Goal: Task Accomplishment & Management: Use online tool/utility

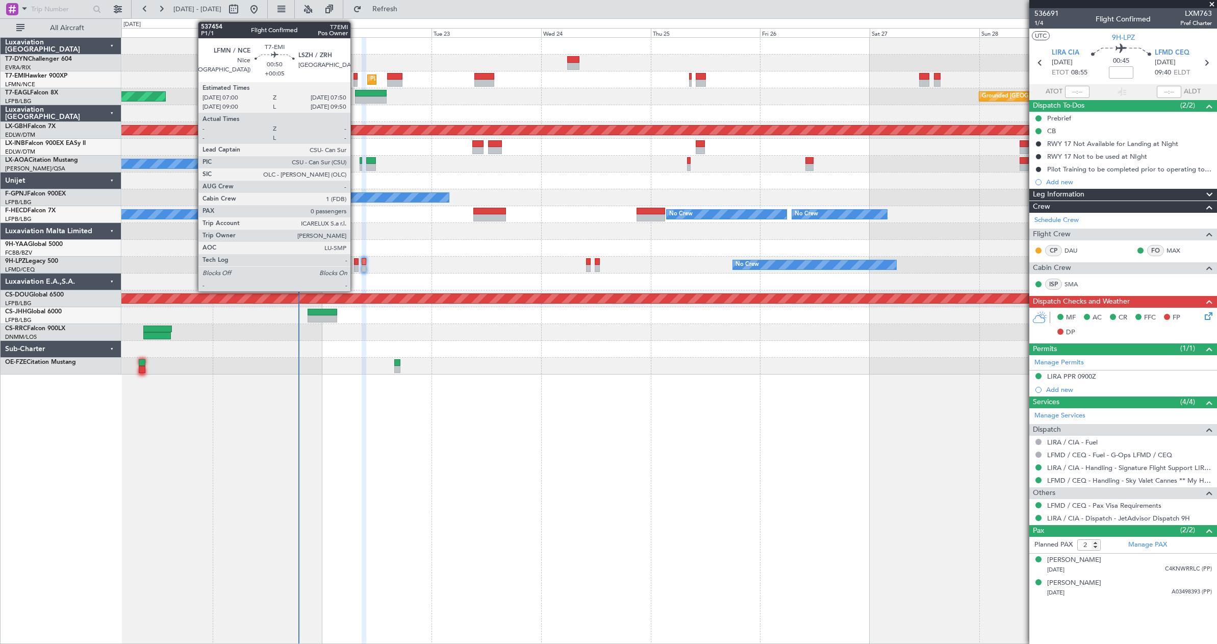
click at [355, 76] on div at bounding box center [355, 76] width 4 height 7
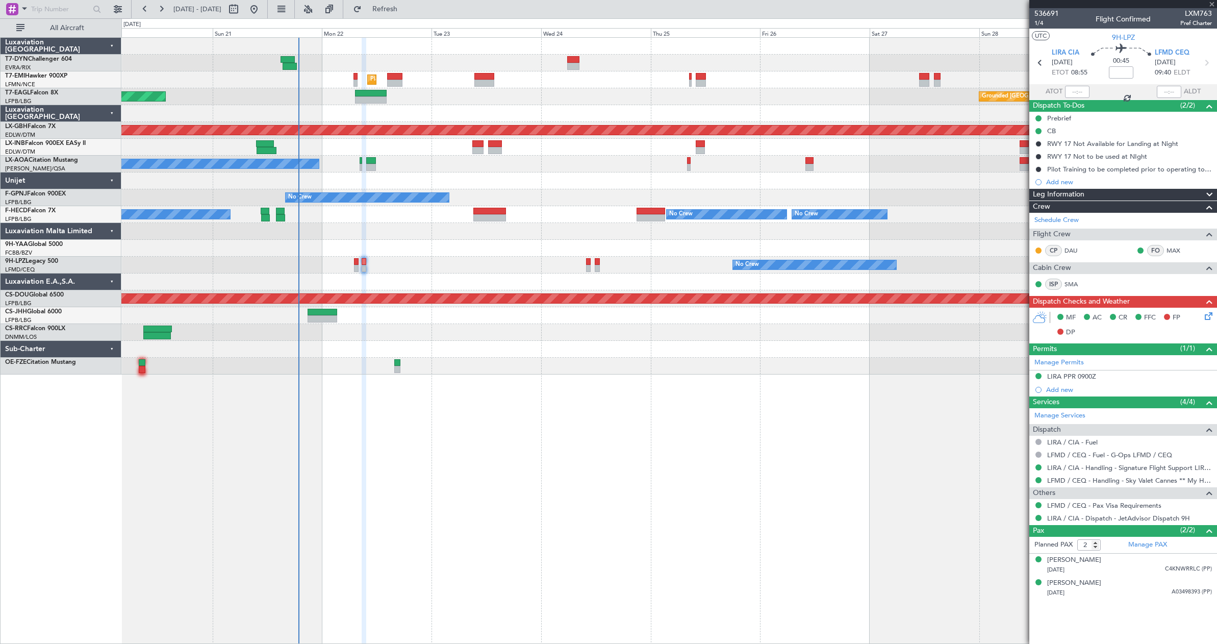
type input "+00:05"
type input "0"
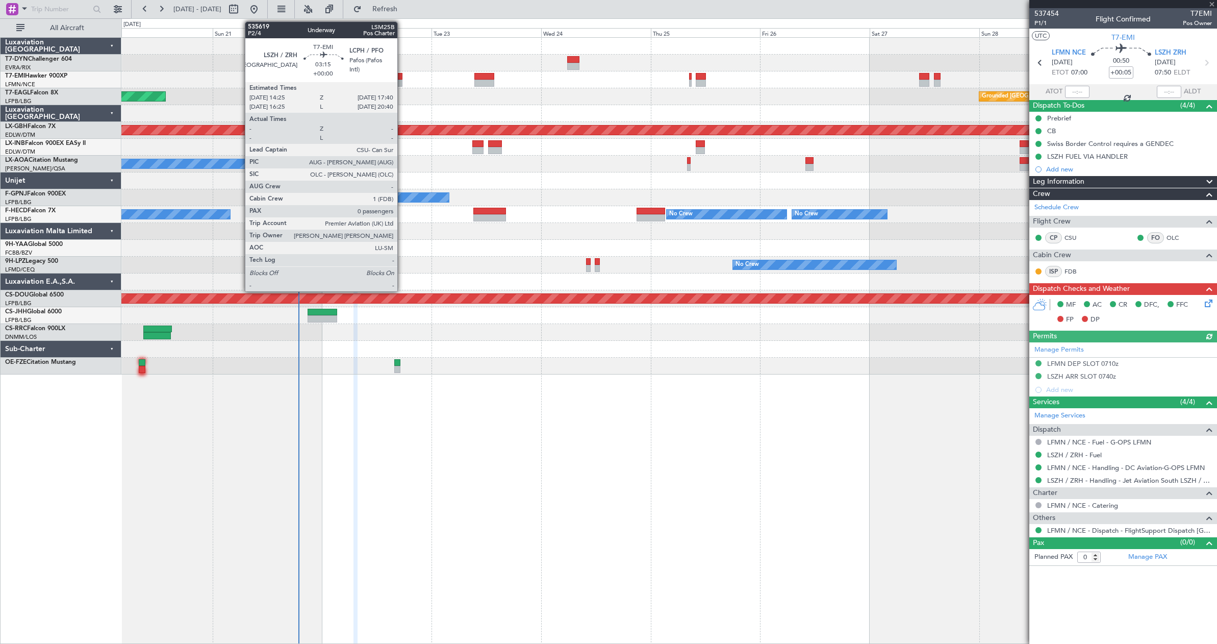
click at [401, 77] on div at bounding box center [394, 76] width 15 height 7
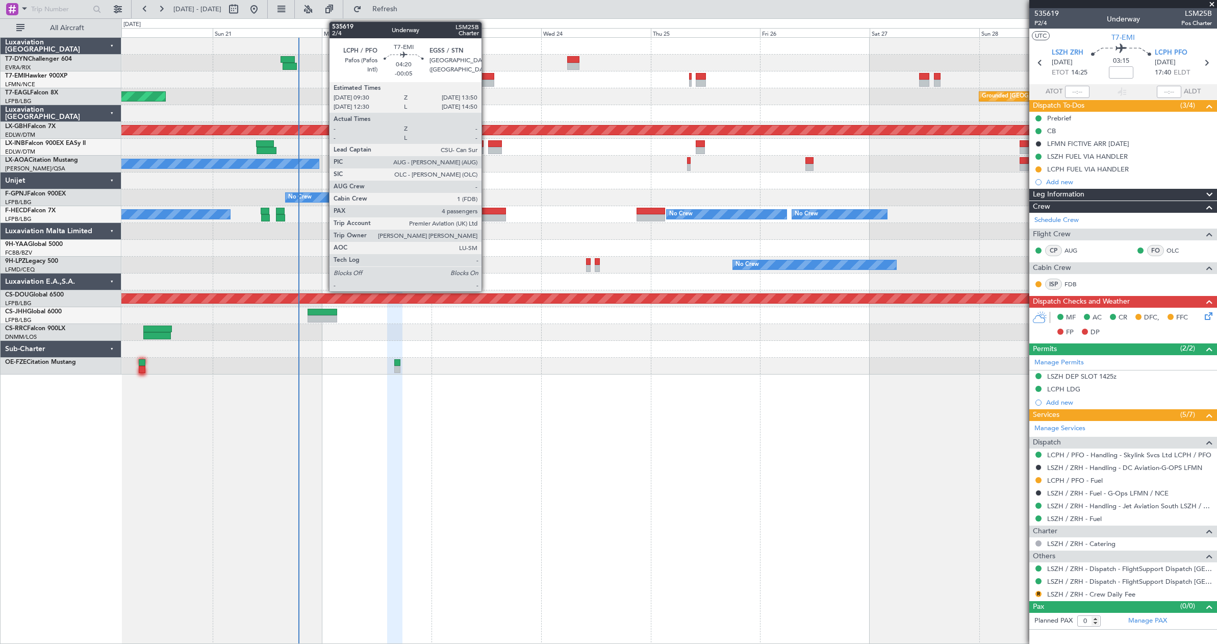
click at [486, 82] on div at bounding box center [484, 83] width 20 height 7
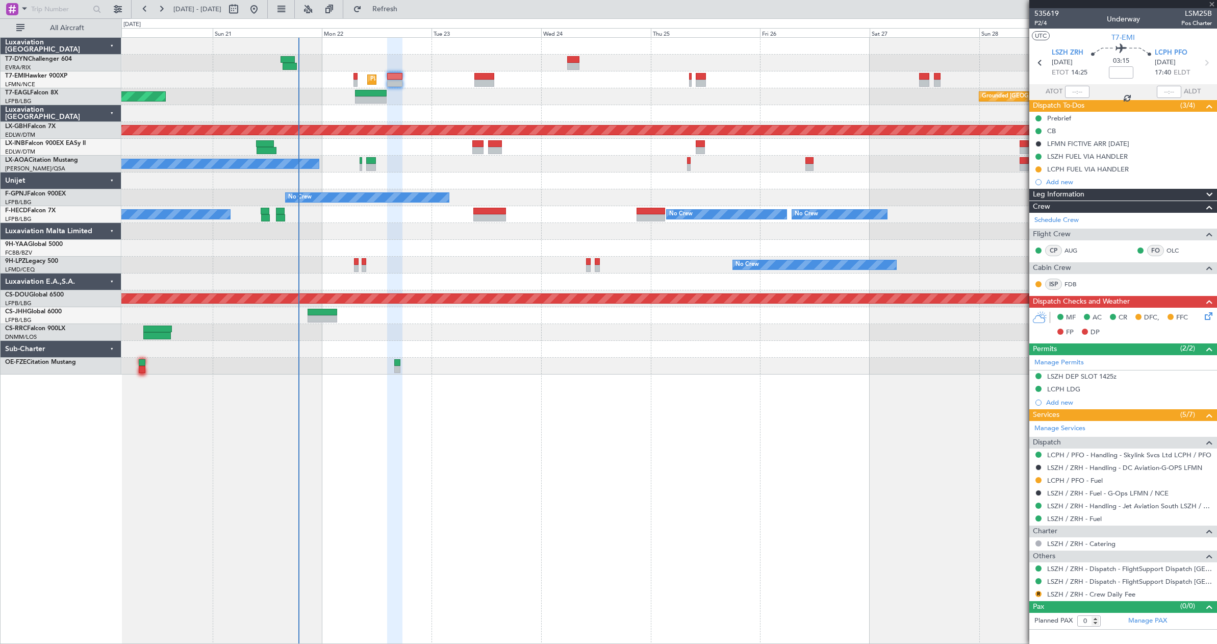
type input "-00:05"
type input "4"
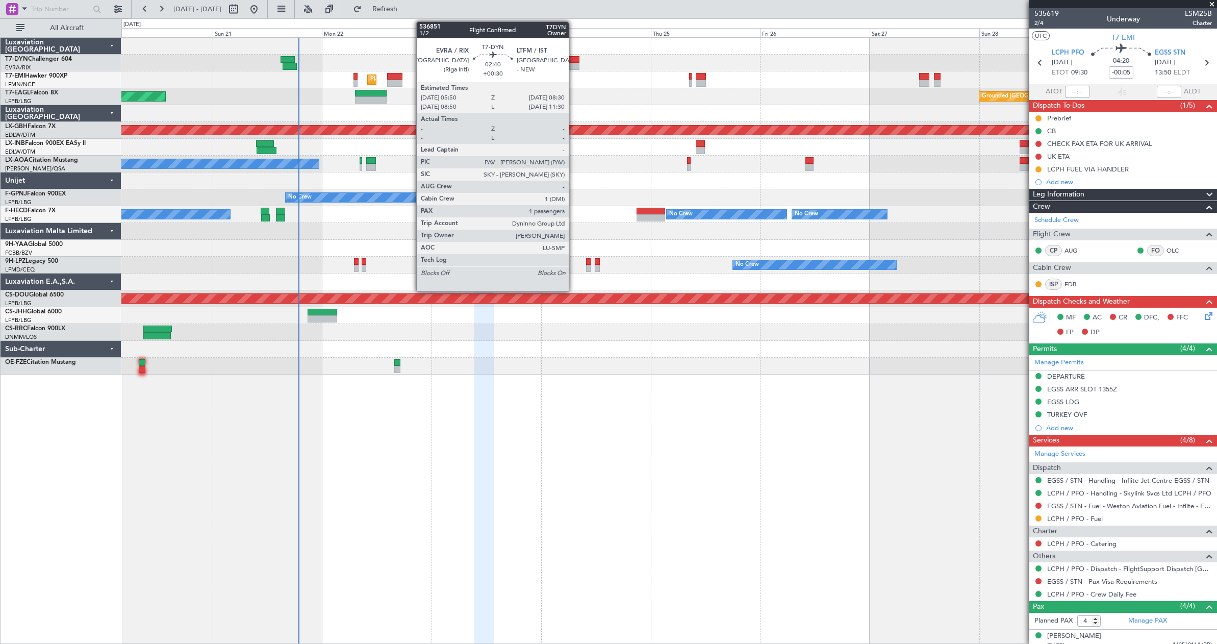
click at [573, 61] on div at bounding box center [573, 59] width 12 height 7
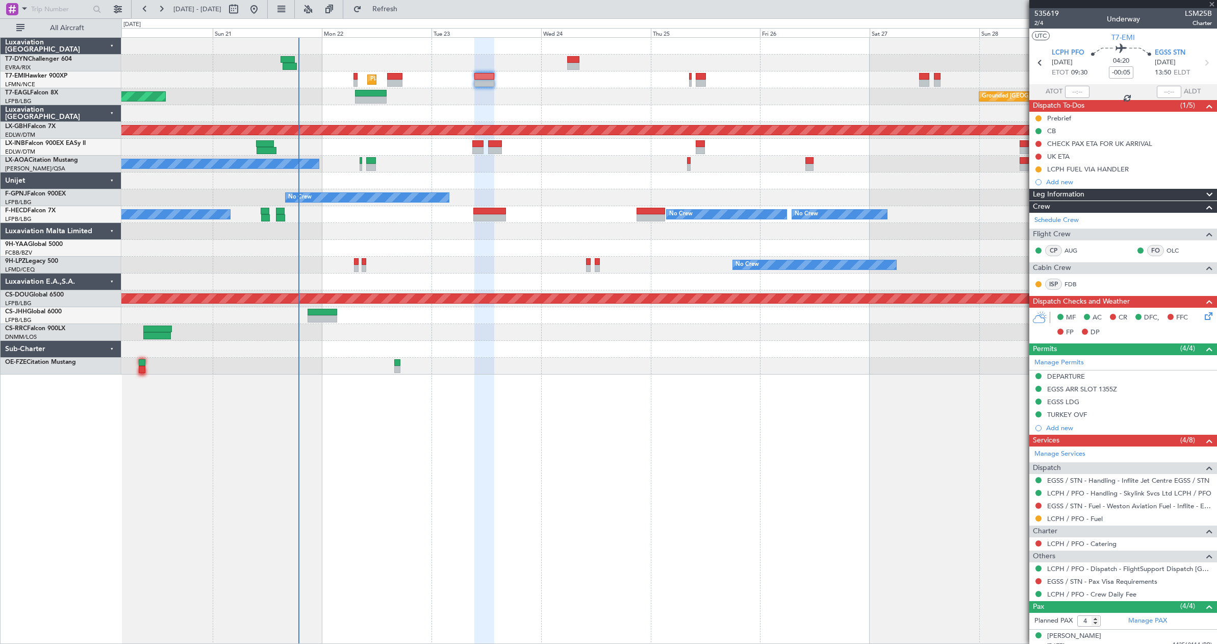
type input "+00:30"
type input "1"
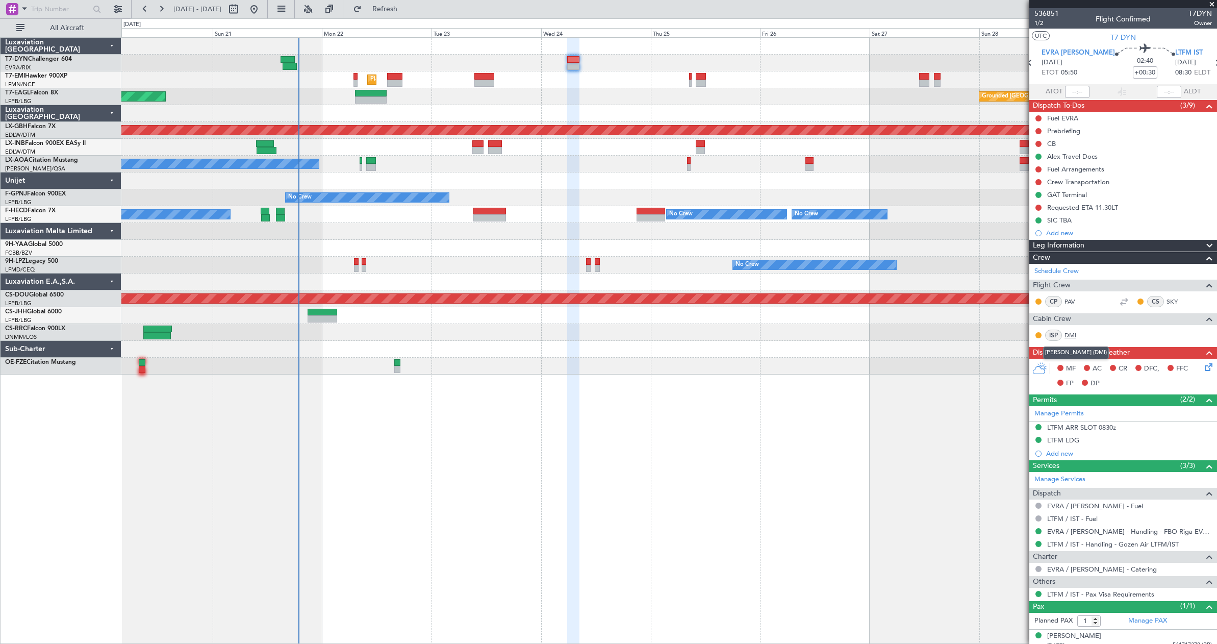
click at [1066, 337] on link "DMI" at bounding box center [1075, 334] width 23 height 9
click at [1036, 25] on span "1/2" at bounding box center [1046, 23] width 24 height 9
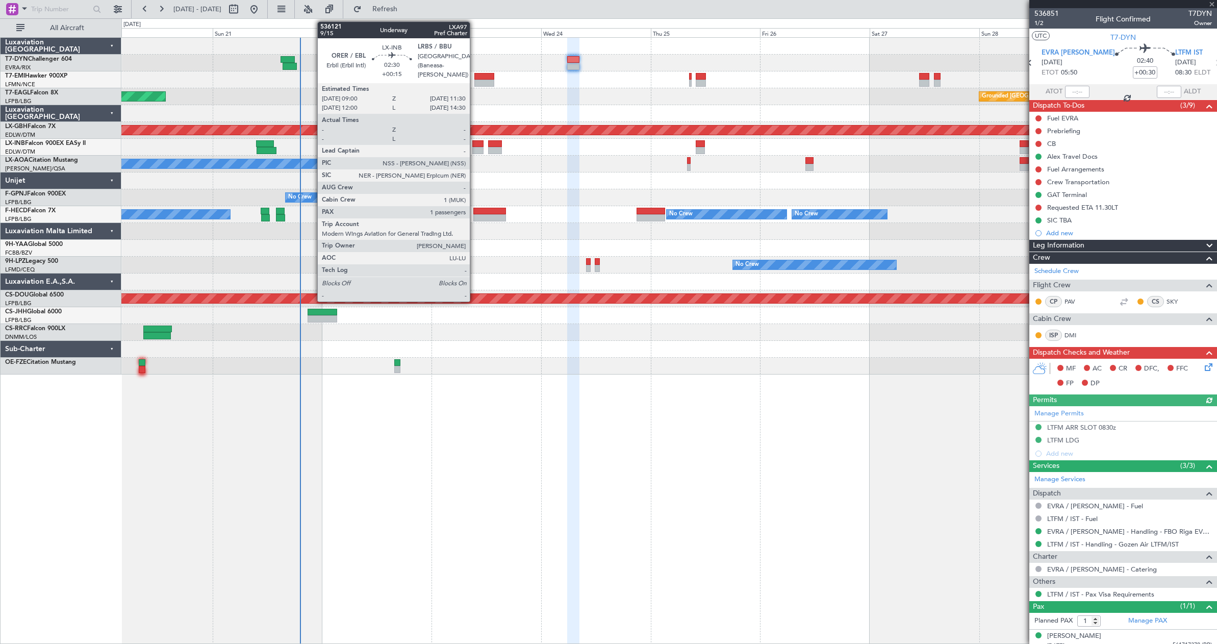
click at [474, 146] on div at bounding box center [478, 143] width 12 height 7
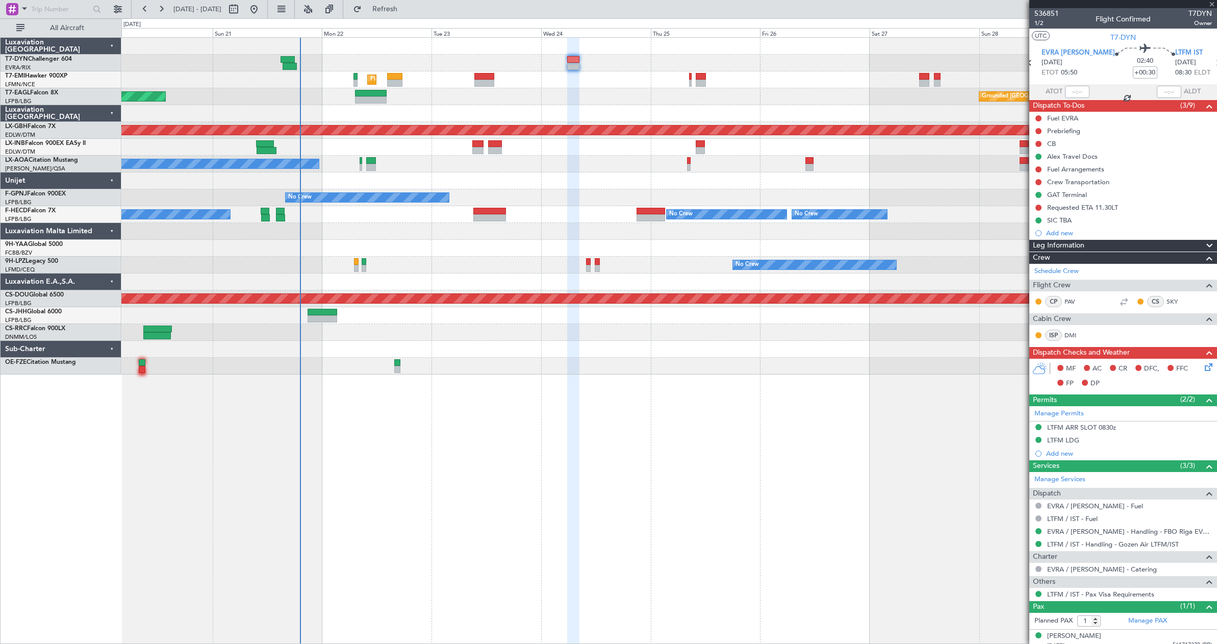
type input "+00:15"
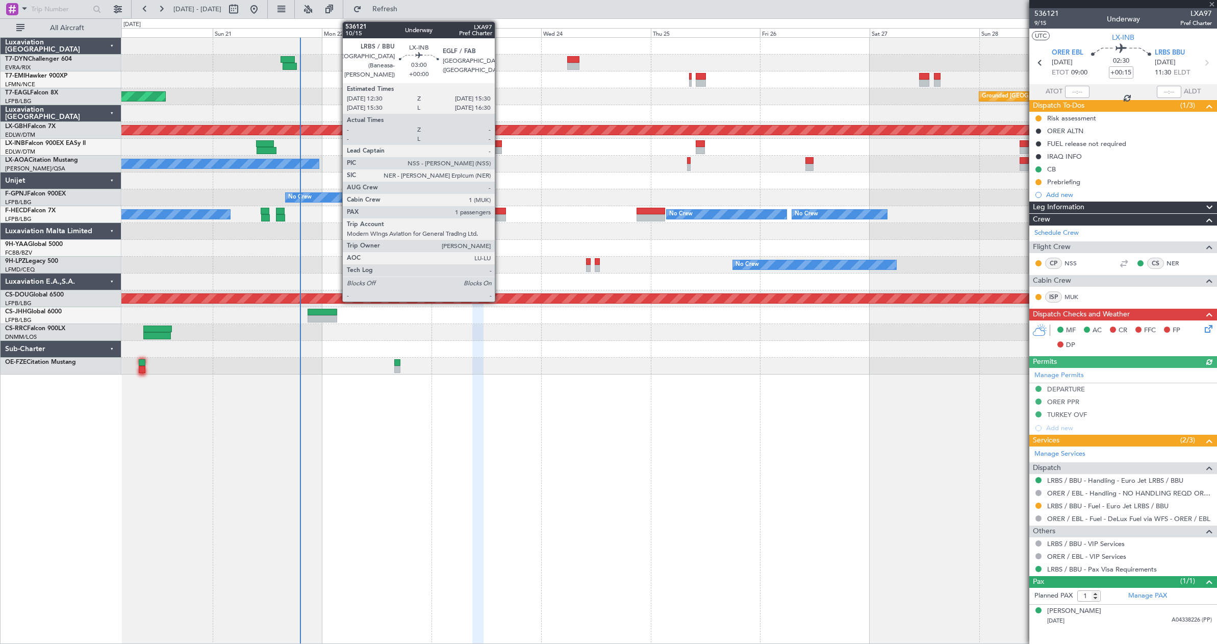
click at [499, 144] on div at bounding box center [495, 143] width 14 height 7
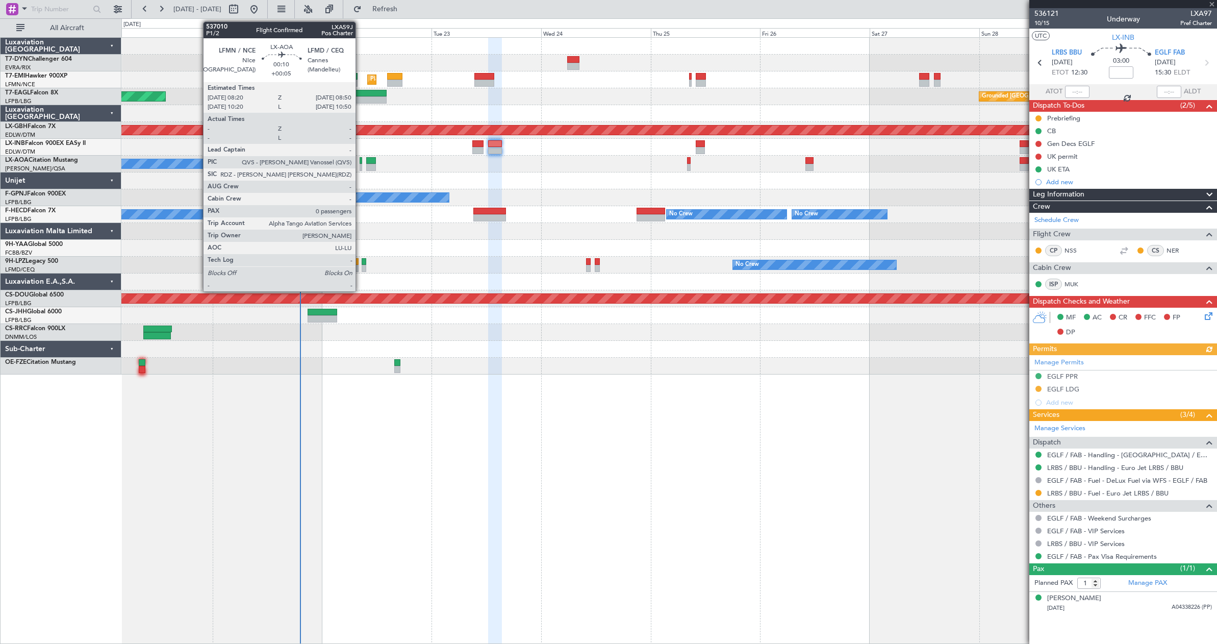
click at [360, 158] on div at bounding box center [360, 160] width 3 height 7
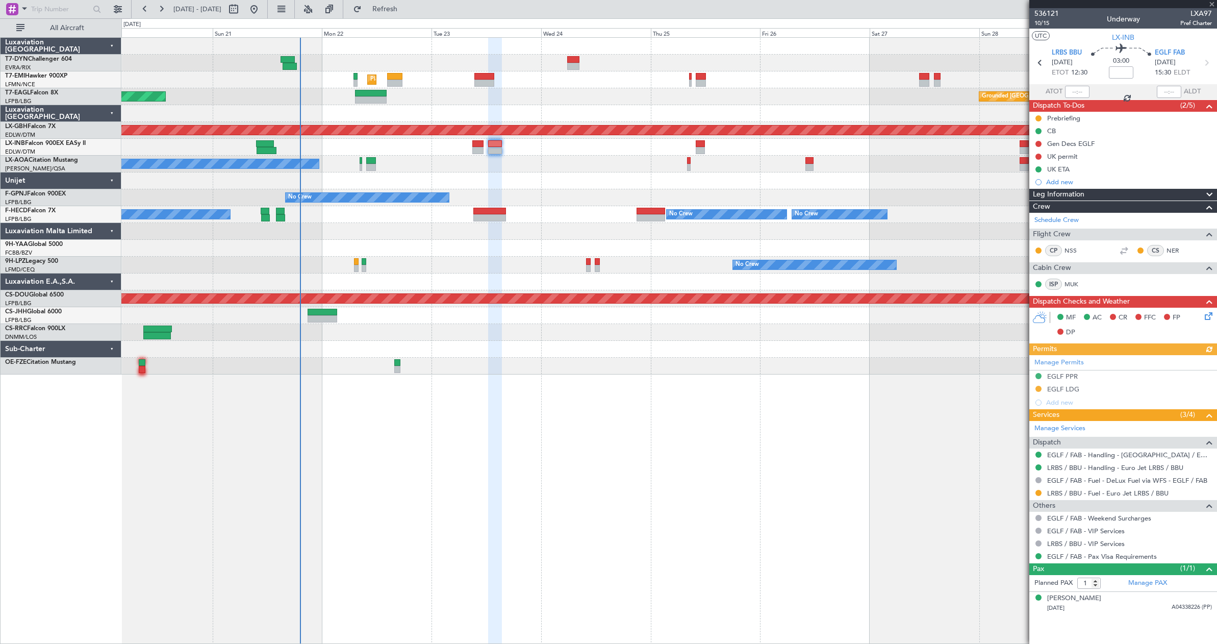
type input "+00:05"
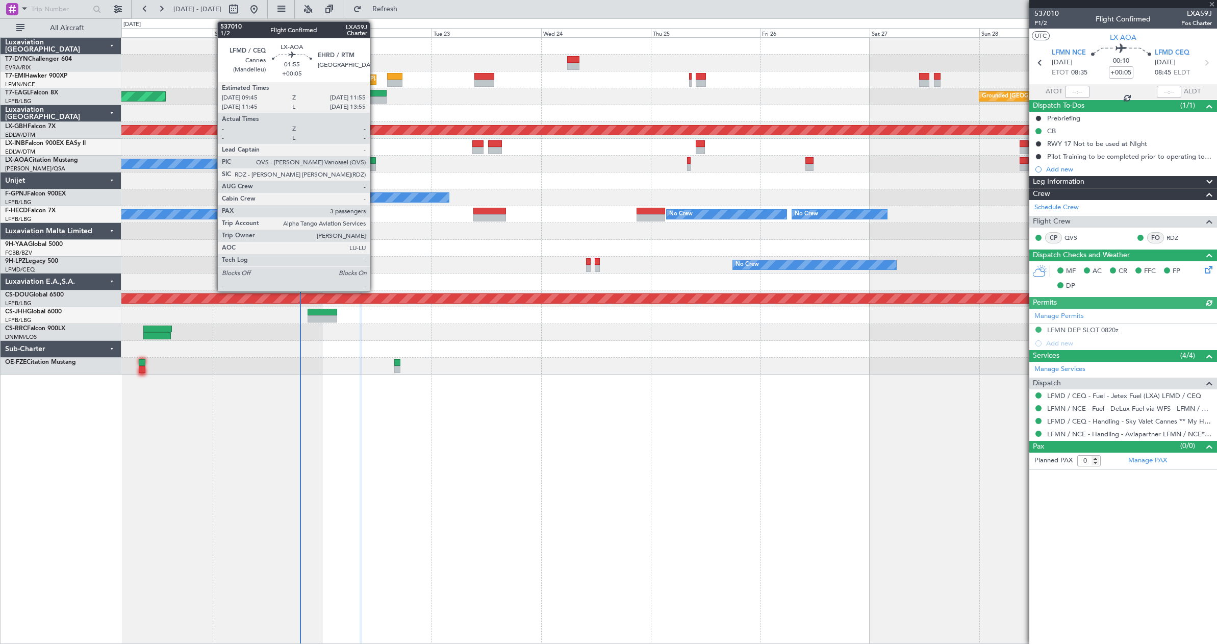
click at [374, 163] on div at bounding box center [371, 160] width 10 height 7
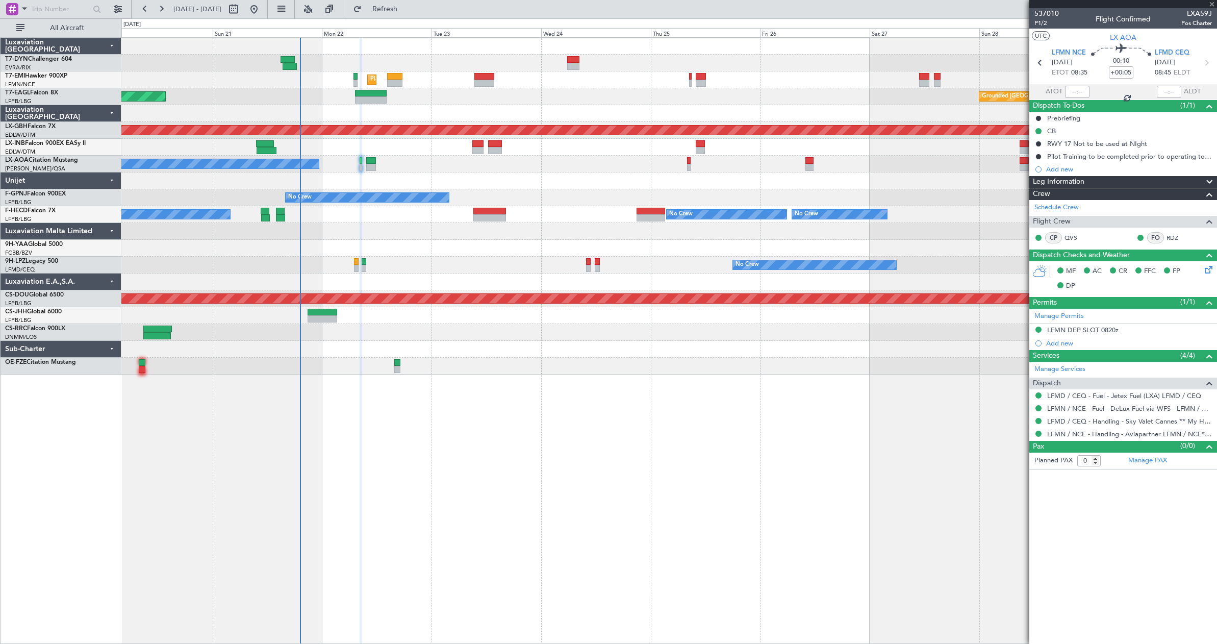
type input "3"
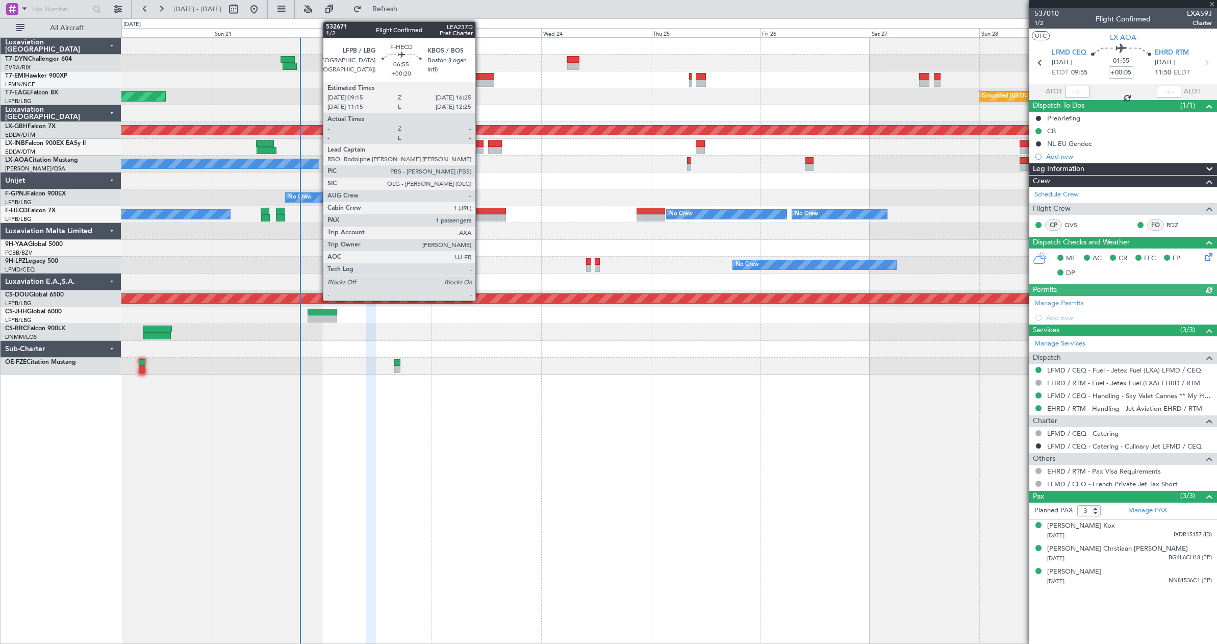
click at [480, 218] on div at bounding box center [489, 217] width 33 height 7
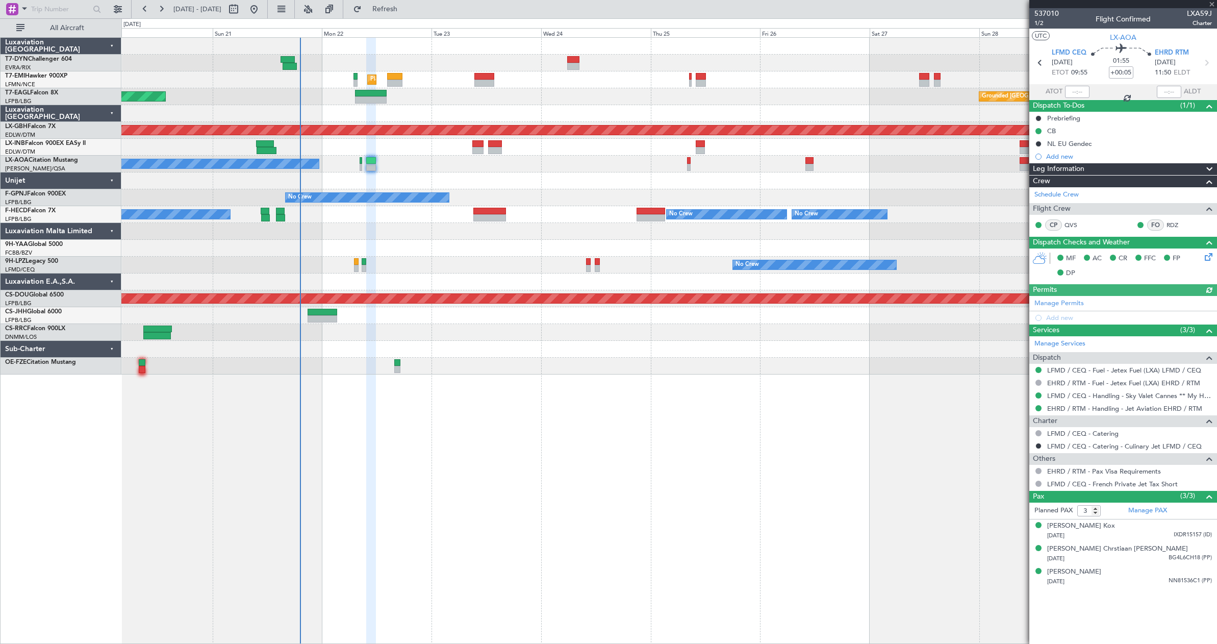
type input "+00:20"
type input "1"
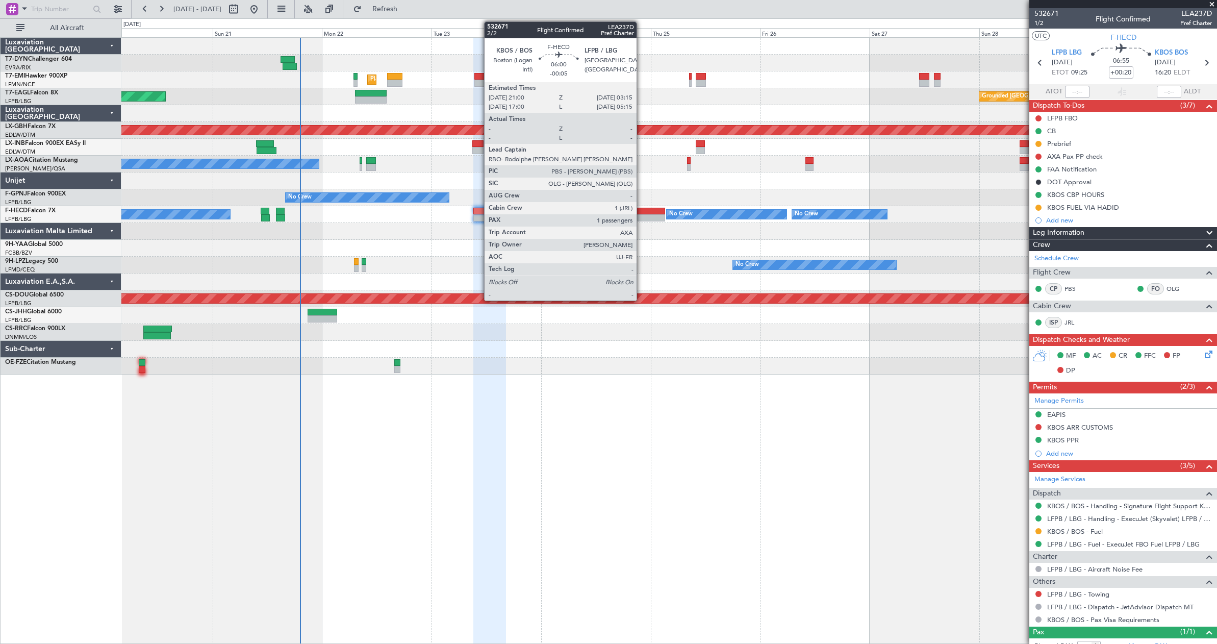
click at [641, 219] on div at bounding box center [650, 217] width 29 height 7
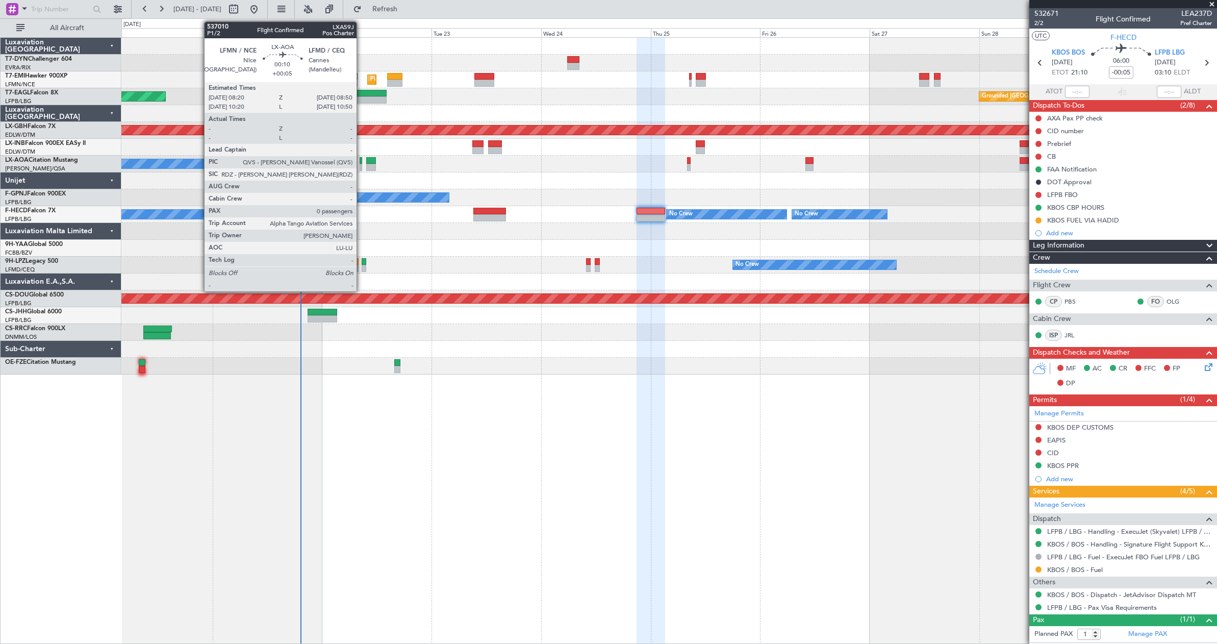
click at [361, 166] on div at bounding box center [360, 167] width 3 height 7
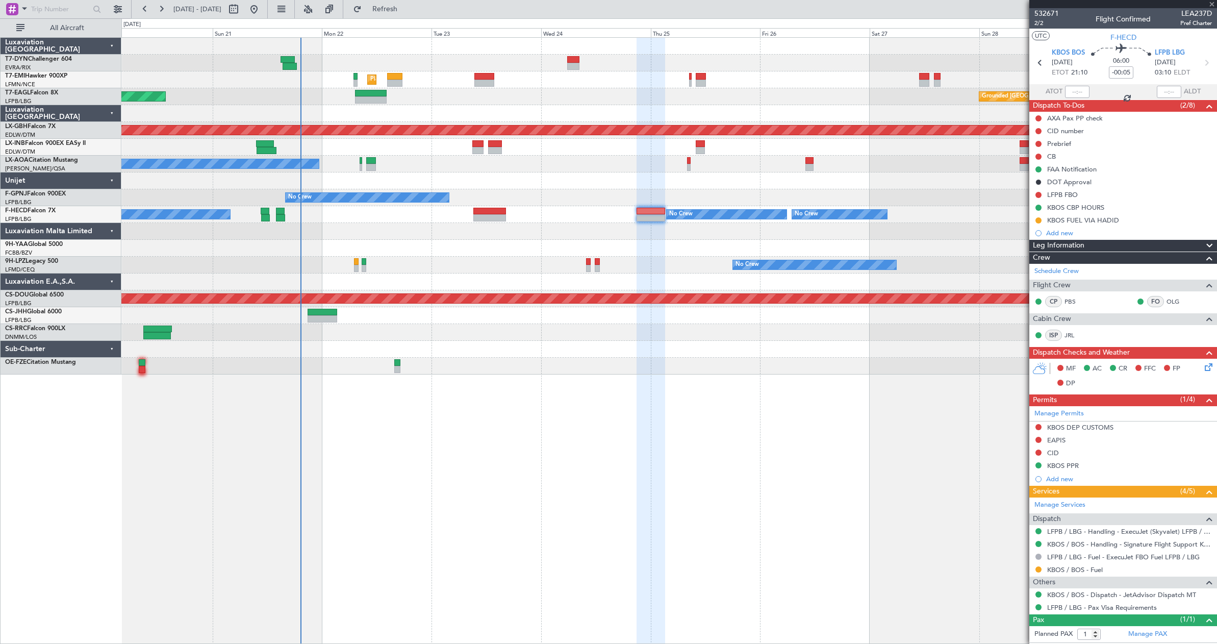
type input "+00:05"
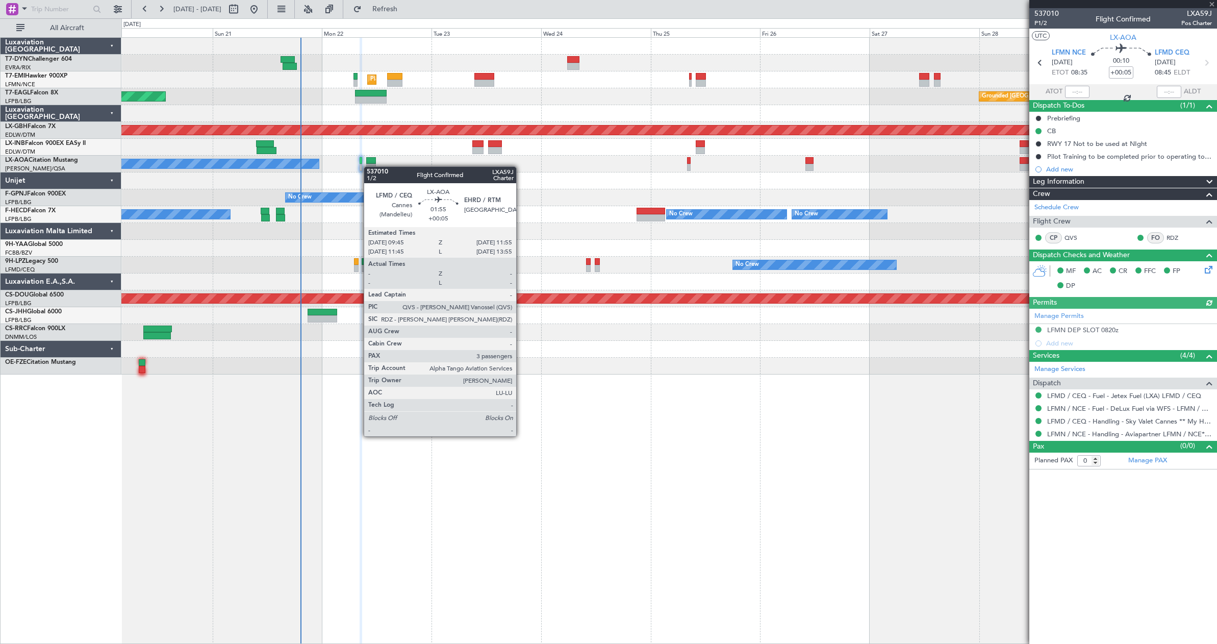
click at [369, 166] on div at bounding box center [371, 167] width 10 height 7
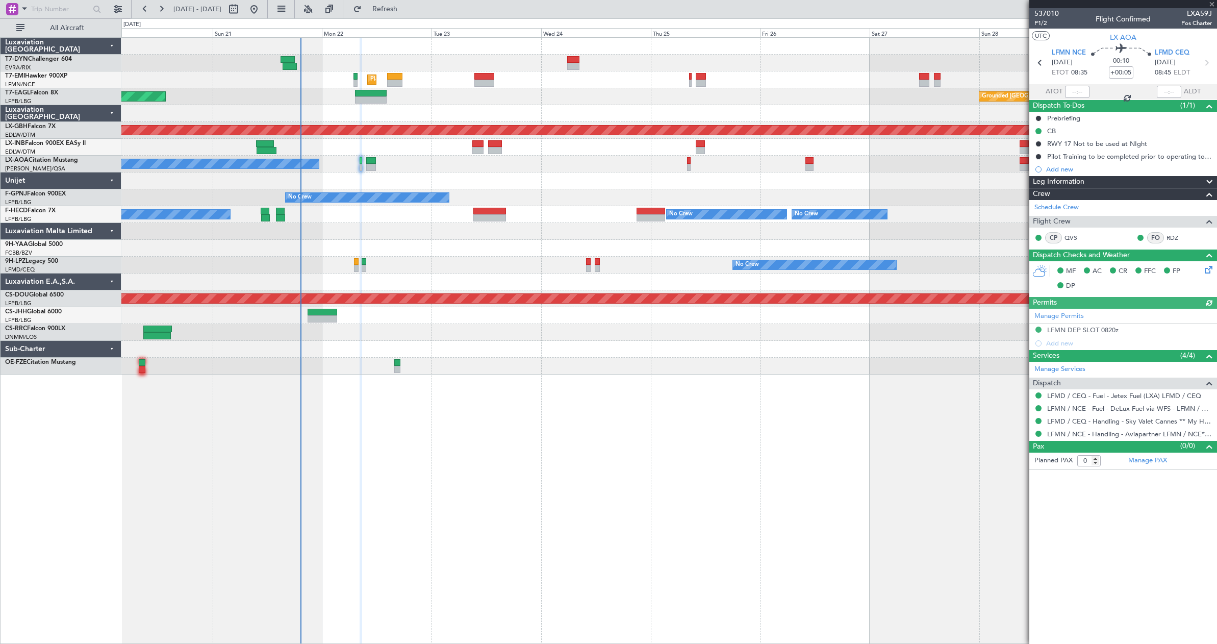
type input "3"
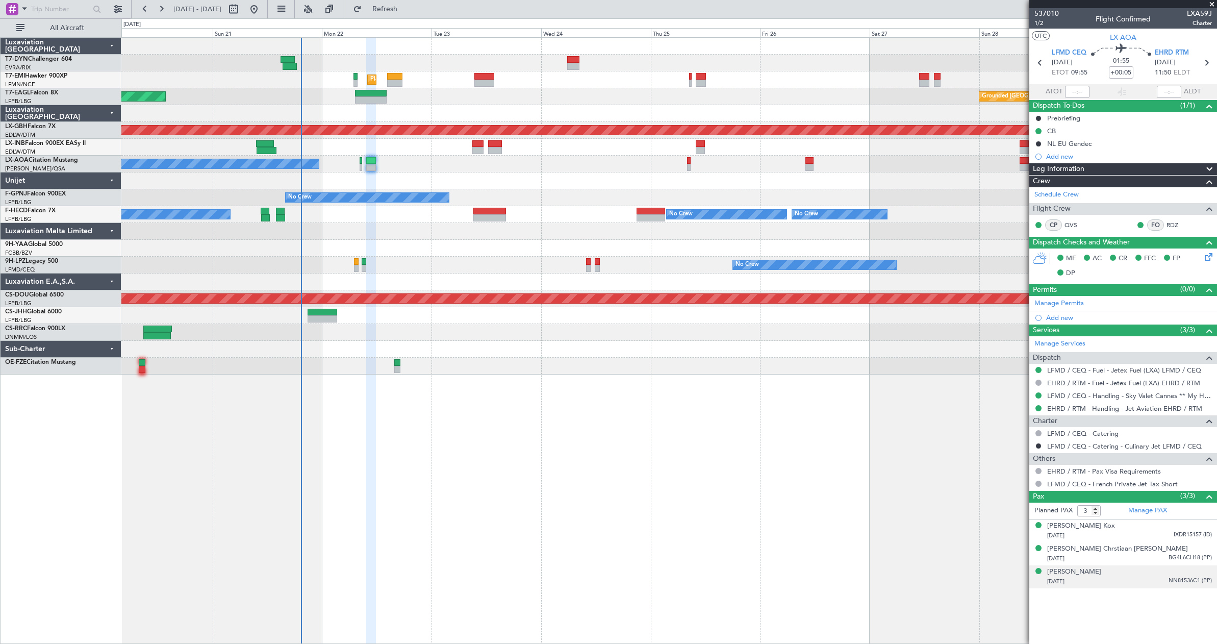
click at [1131, 580] on div "[DATE] NN81536C1 (PP)" at bounding box center [1129, 581] width 165 height 10
click at [1101, 572] on div "[PERSON_NAME]" at bounding box center [1074, 572] width 54 height 10
click at [1061, 552] on div "[PERSON_NAME] Chrstiaan [PERSON_NAME]" at bounding box center [1117, 549] width 141 height 10
click at [1062, 596] on div "[PERSON_NAME]" at bounding box center [1074, 596] width 54 height 10
